Goal: Task Accomplishment & Management: Use online tool/utility

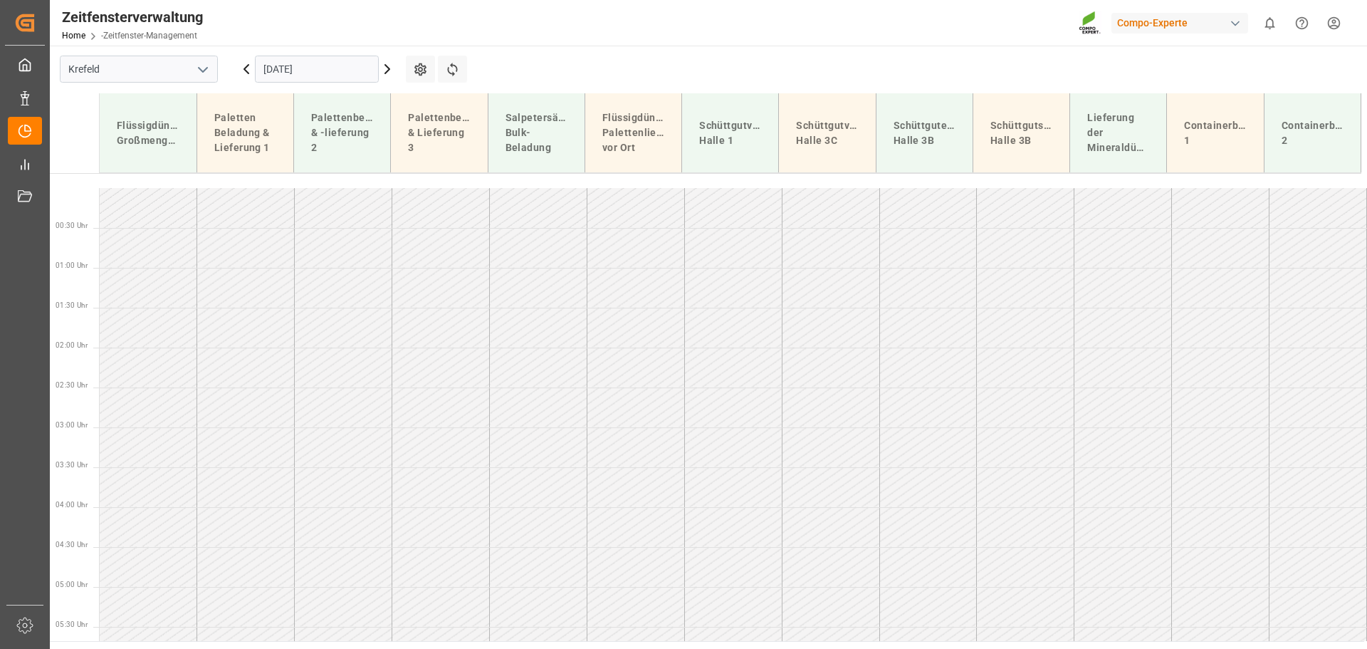
scroll to position [850, 0]
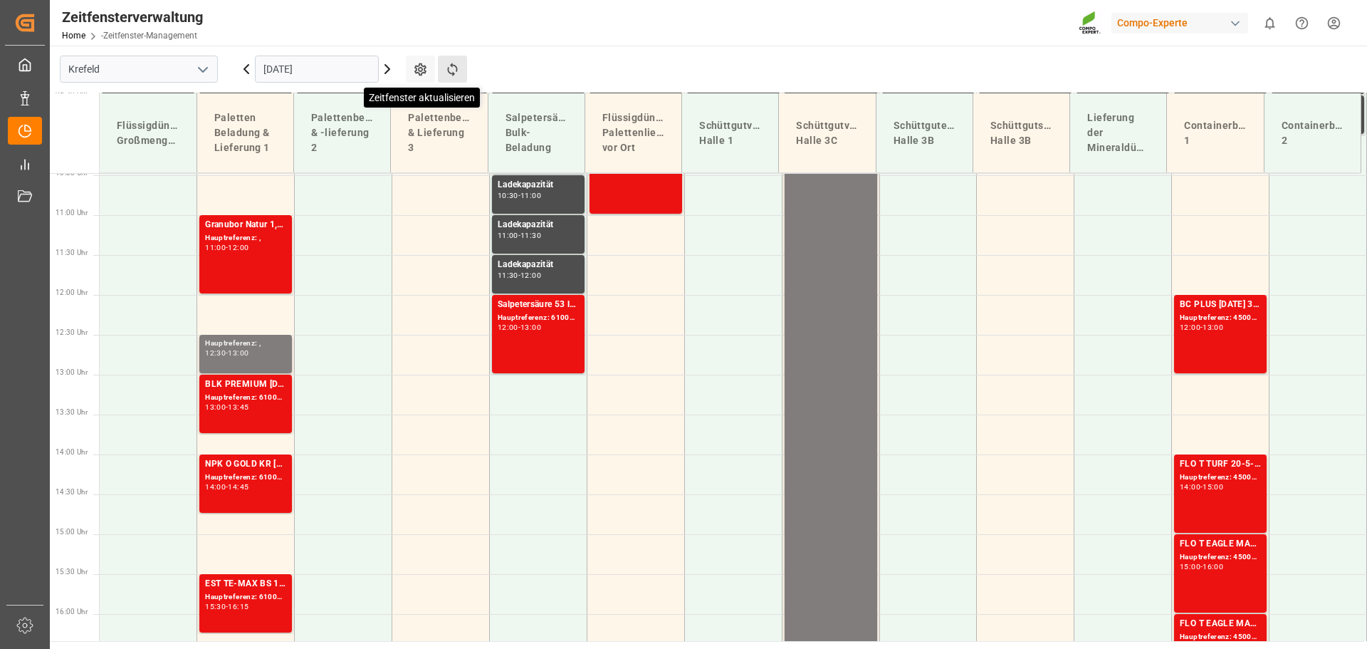
click at [448, 68] on icon at bounding box center [452, 70] width 10 height 14
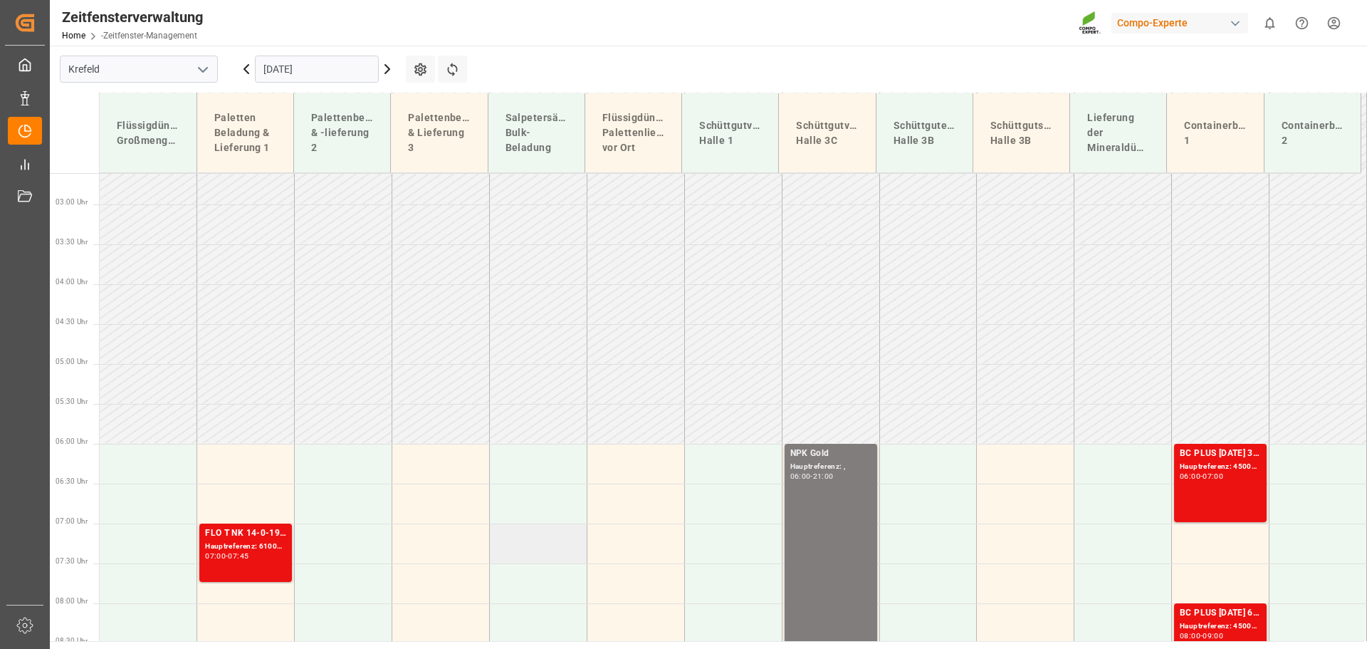
scroll to position [147, 0]
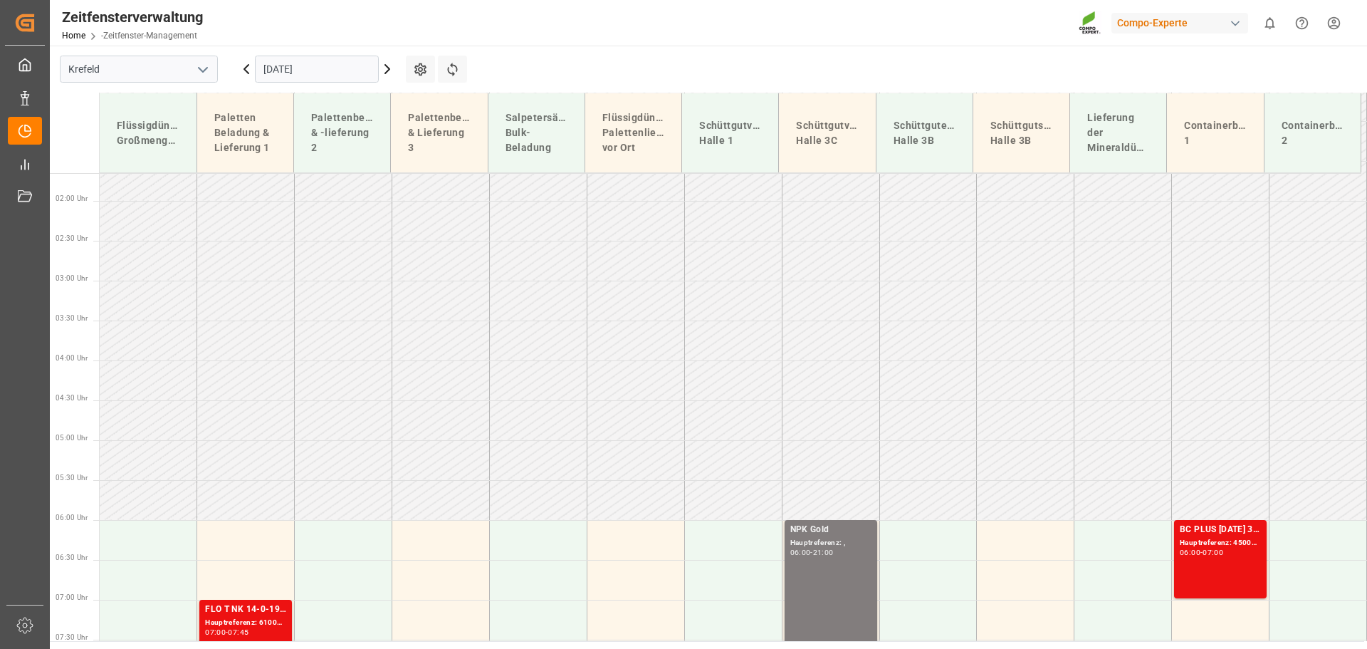
click at [245, 70] on icon at bounding box center [246, 69] width 4 height 9
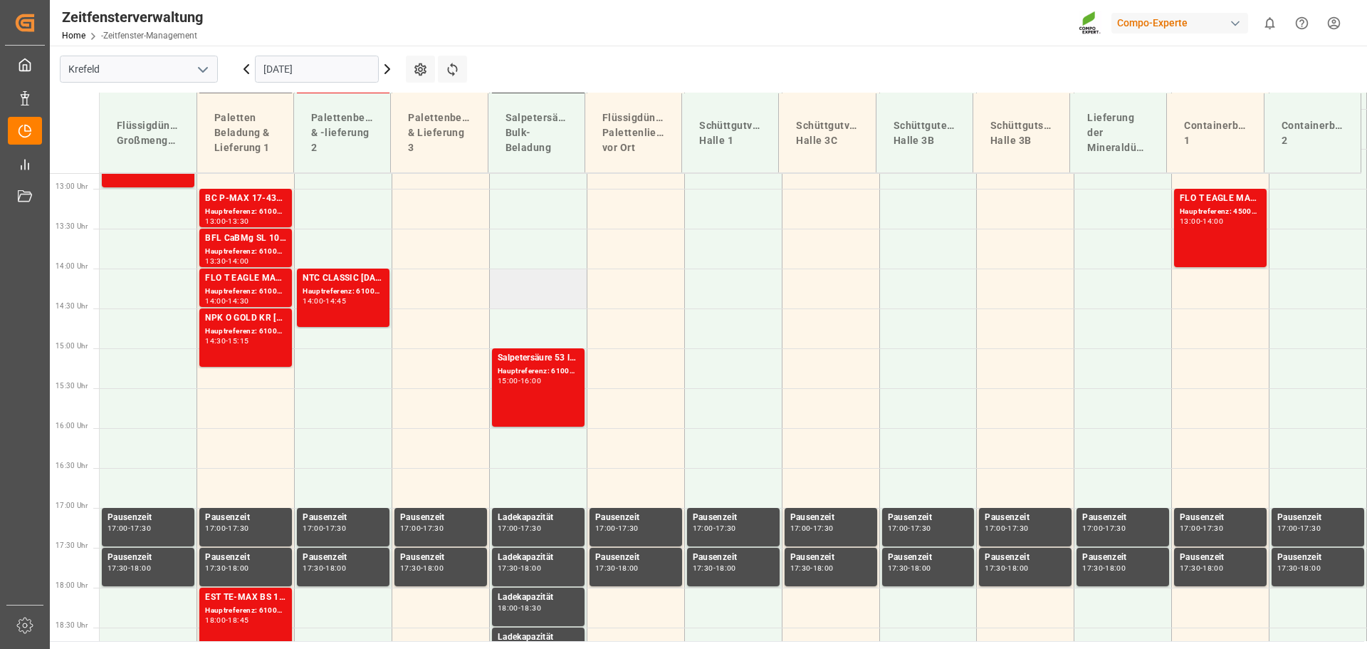
scroll to position [963, 0]
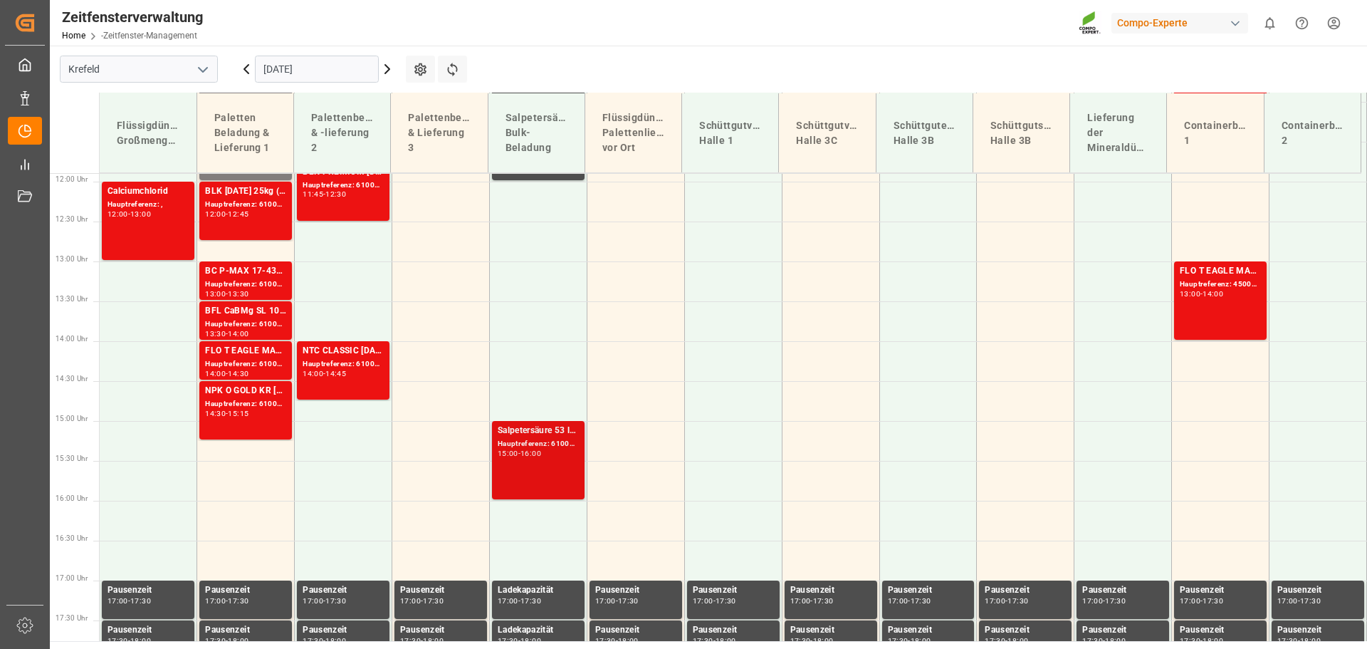
click at [542, 432] on font "Salpetersäure 53 lose" at bounding box center [541, 430] width 86 height 10
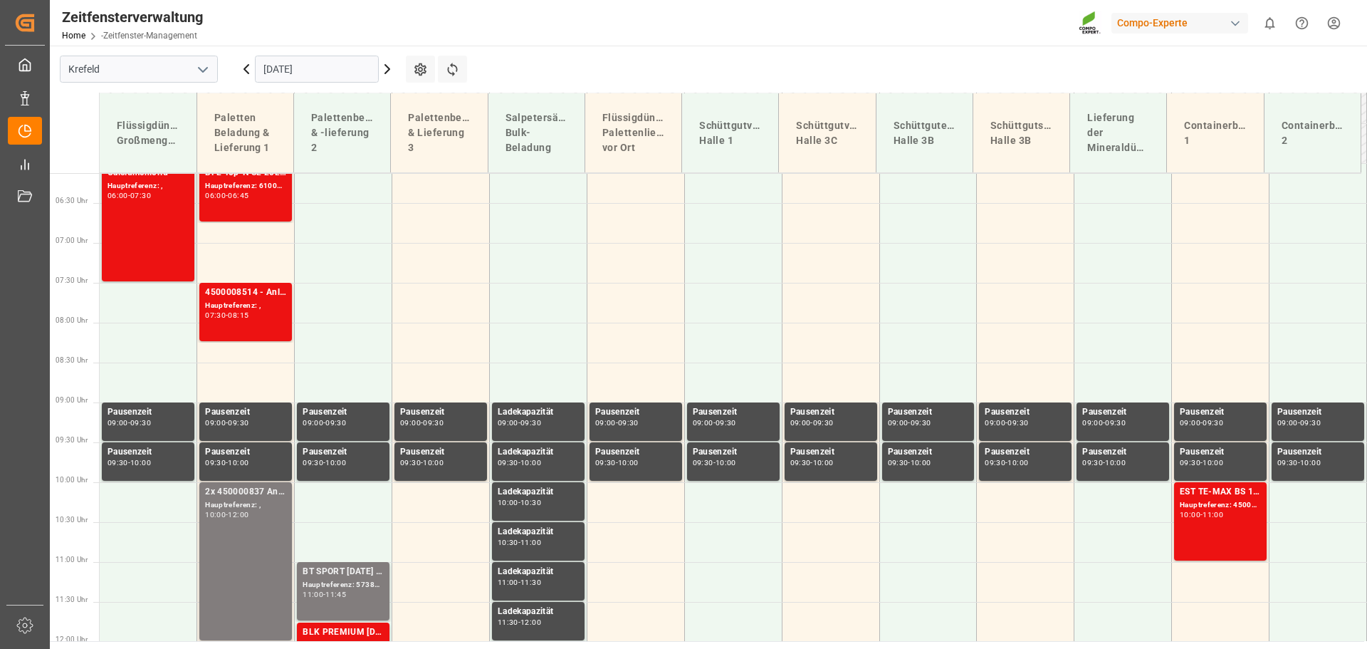
scroll to position [394, 0]
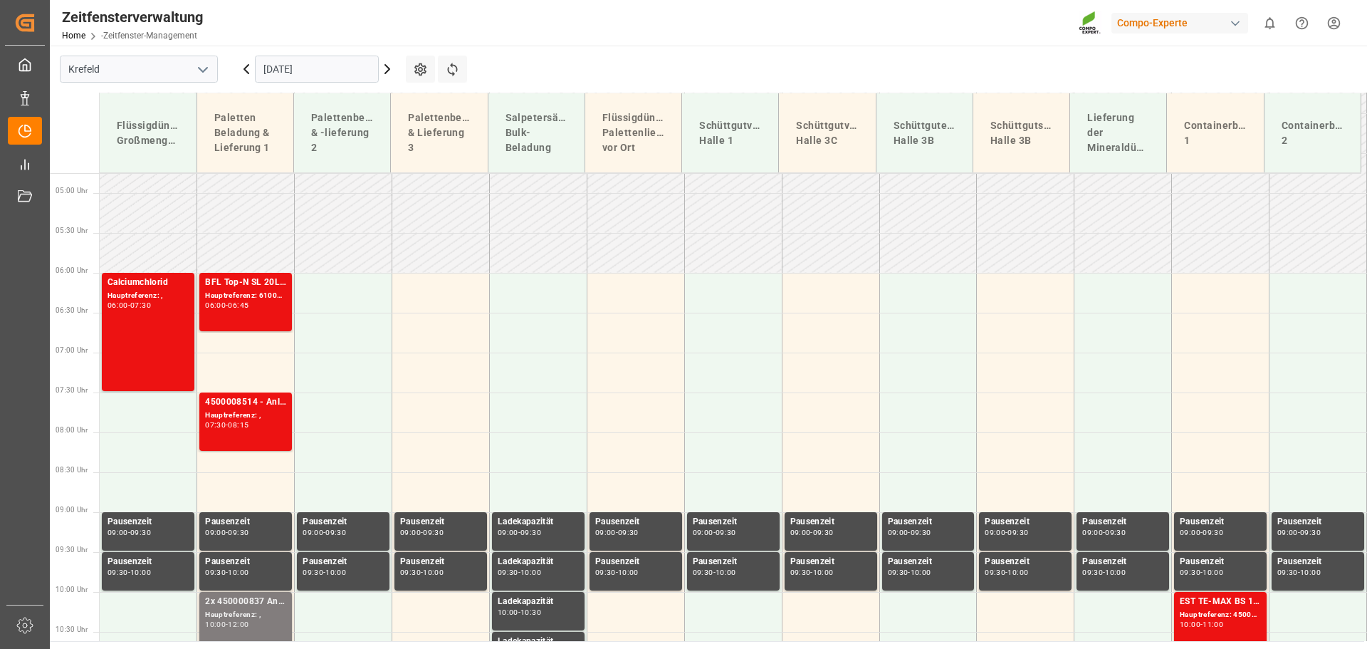
click at [385, 68] on icon at bounding box center [387, 69] width 17 height 17
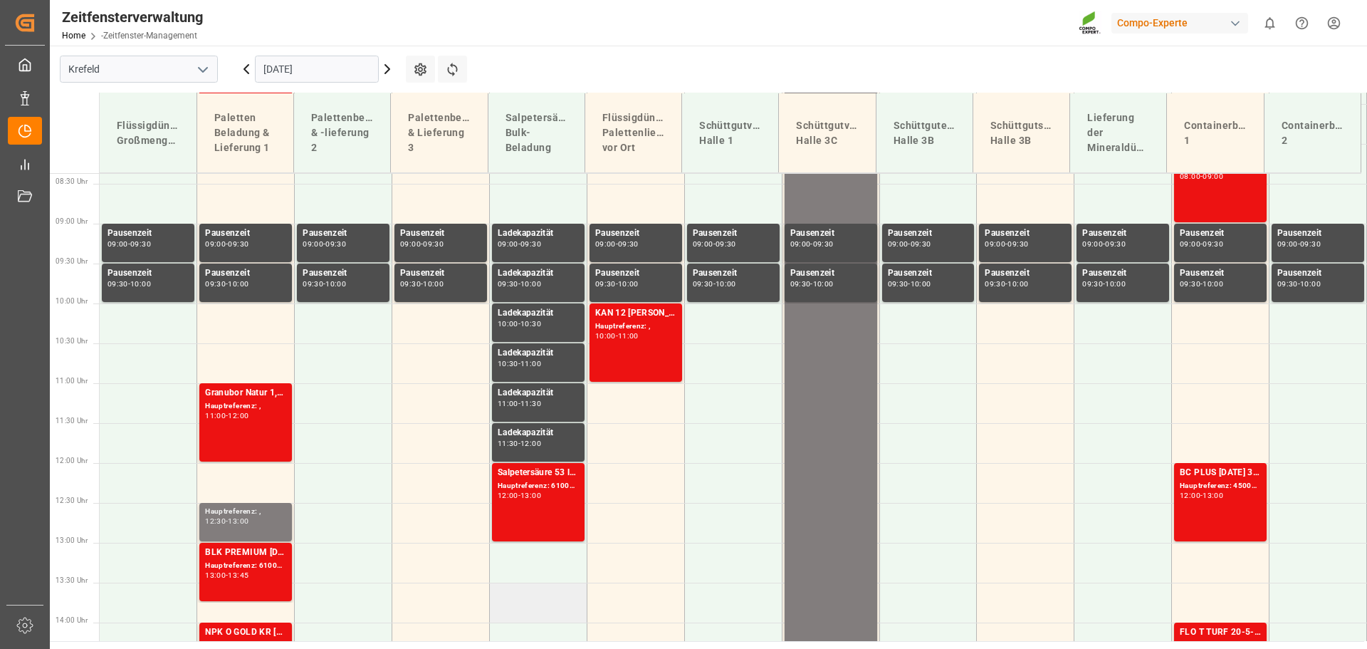
scroll to position [645, 0]
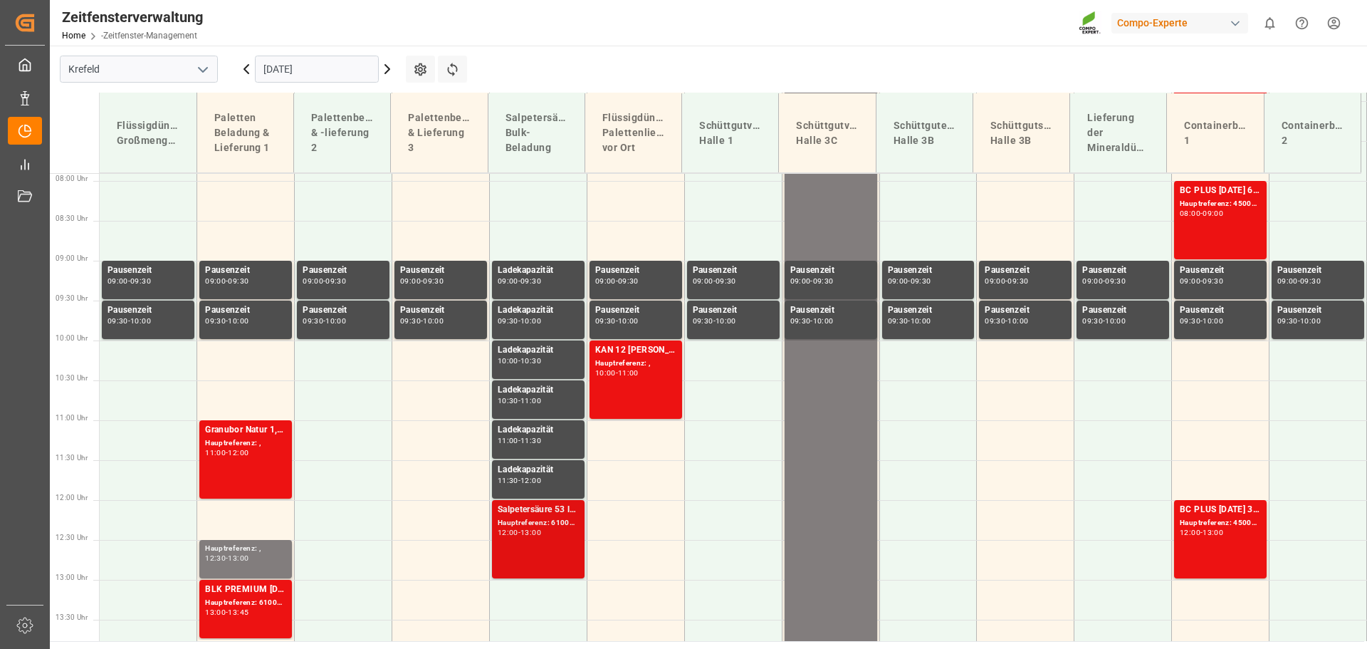
click at [534, 510] on font "Salpetersäure 53 lose" at bounding box center [541, 509] width 86 height 10
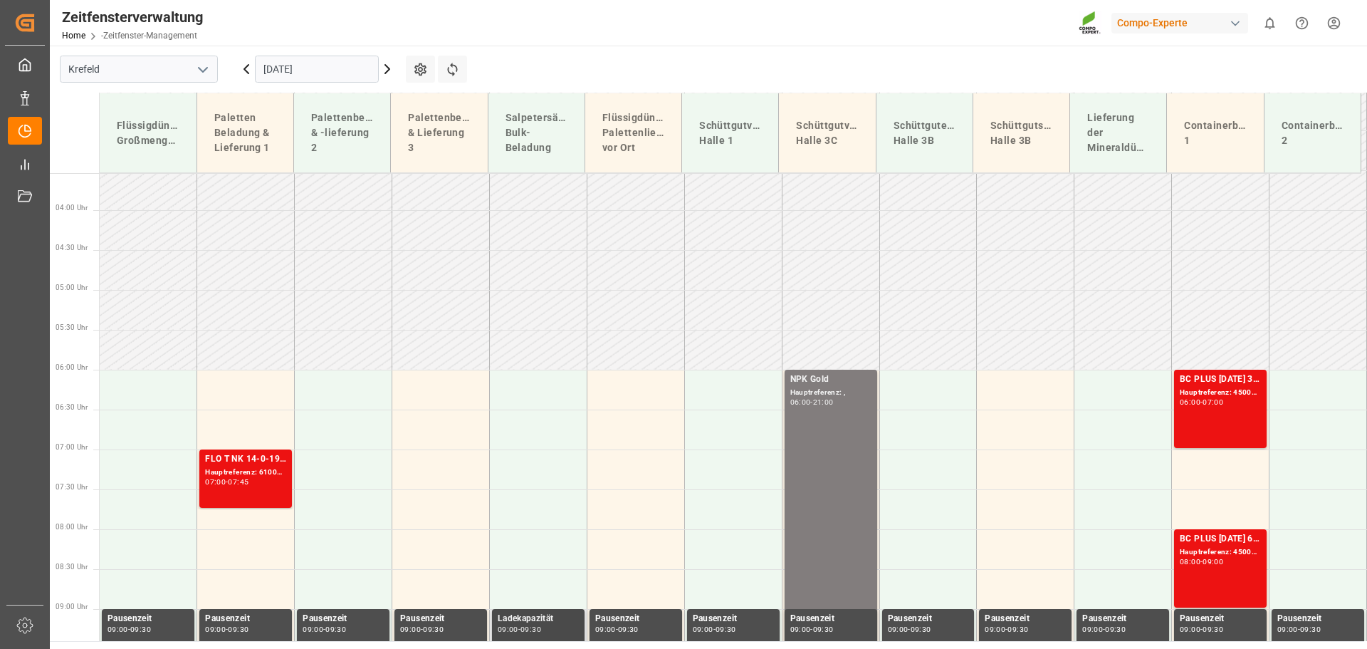
scroll to position [289, 0]
